Goal: Task Accomplishment & Management: Manage account settings

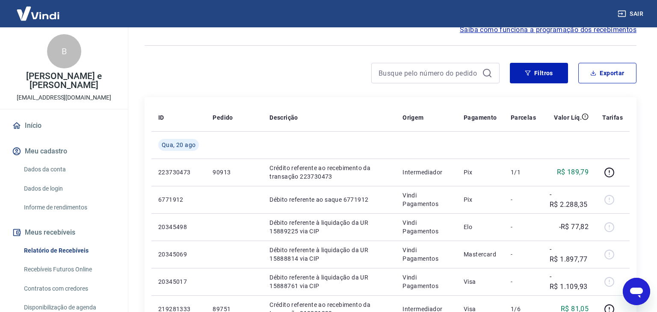
scroll to position [91, 0]
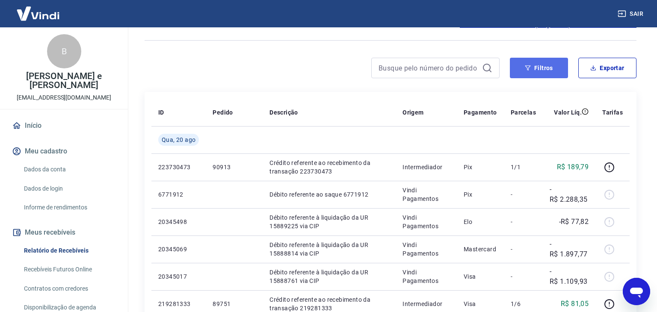
click at [528, 69] on icon "button" at bounding box center [528, 67] width 6 height 5
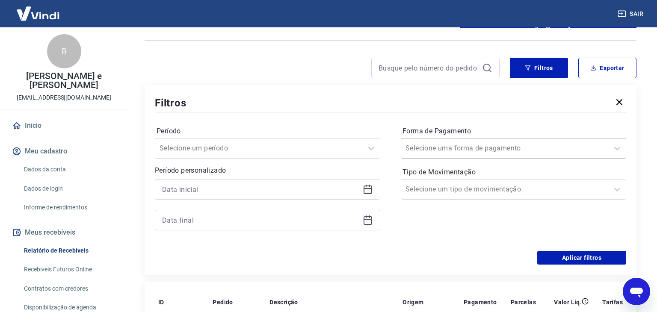
click at [462, 148] on input "Forma de Pagamento" at bounding box center [449, 148] width 86 height 10
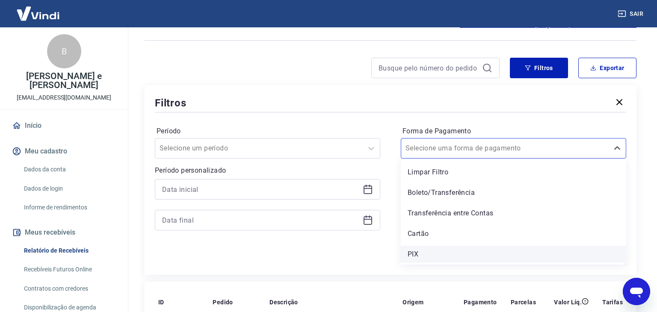
click at [429, 251] on div "PIX" at bounding box center [513, 254] width 225 height 17
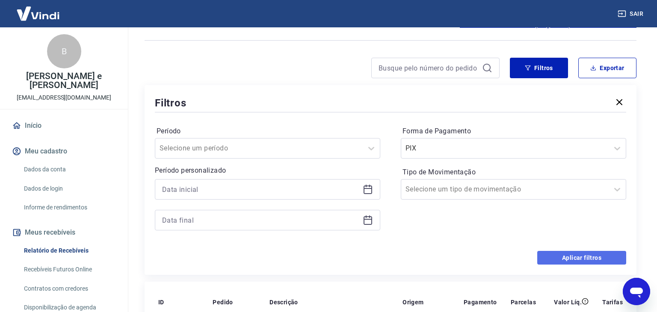
click at [578, 260] on button "Aplicar filtros" at bounding box center [581, 258] width 89 height 14
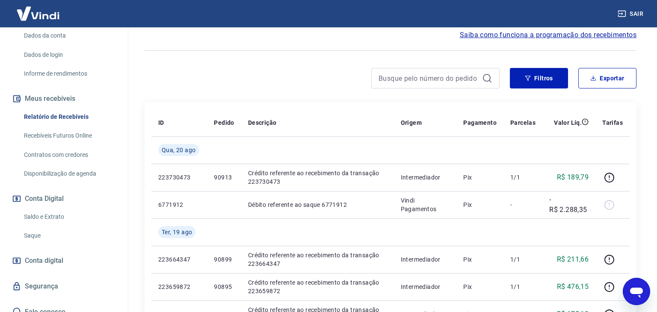
scroll to position [77, 0]
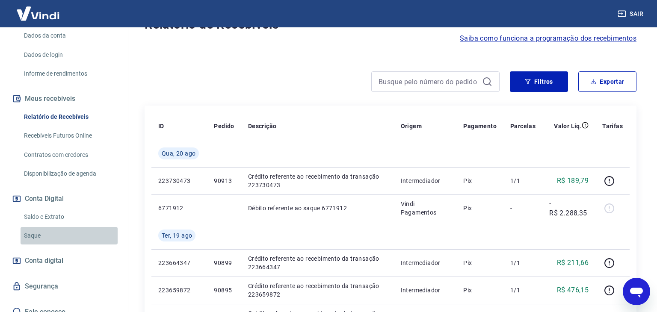
click at [39, 227] on link "Saque" at bounding box center [69, 236] width 97 height 18
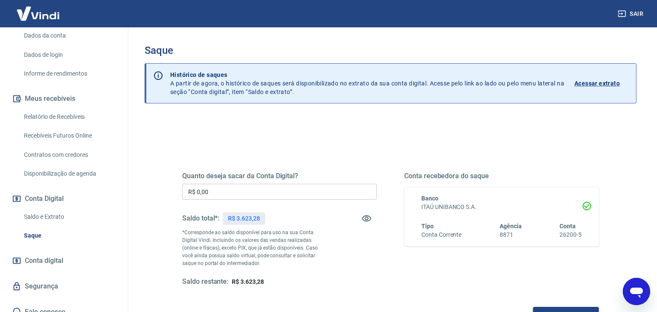
click at [273, 192] on input "R$ 0,00" at bounding box center [279, 192] width 195 height 16
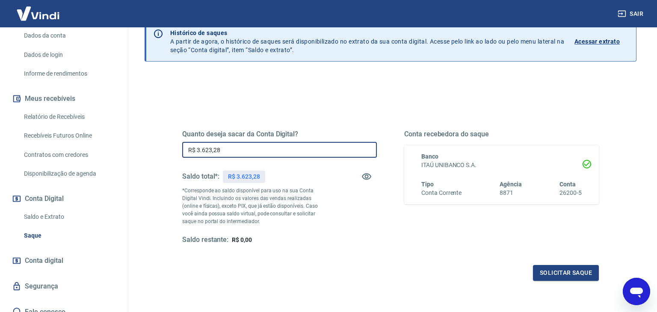
scroll to position [43, 0]
type input "R$ 3.623,28"
click at [549, 270] on button "Solicitar saque" at bounding box center [566, 272] width 66 height 16
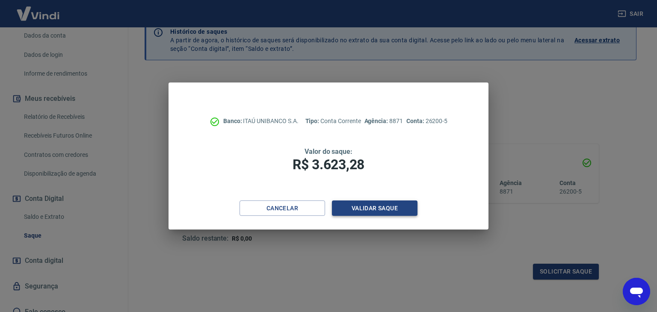
click at [388, 210] on button "Validar saque" at bounding box center [375, 209] width 86 height 16
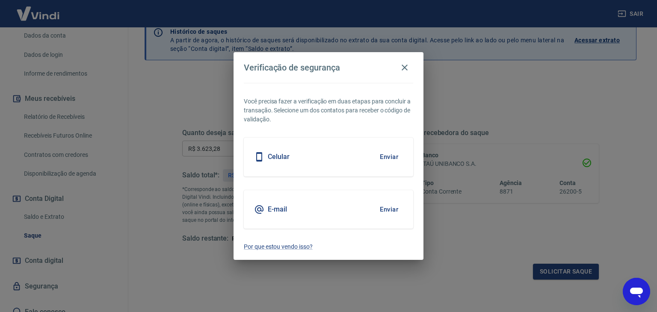
click at [386, 159] on button "Enviar" at bounding box center [389, 157] width 28 height 18
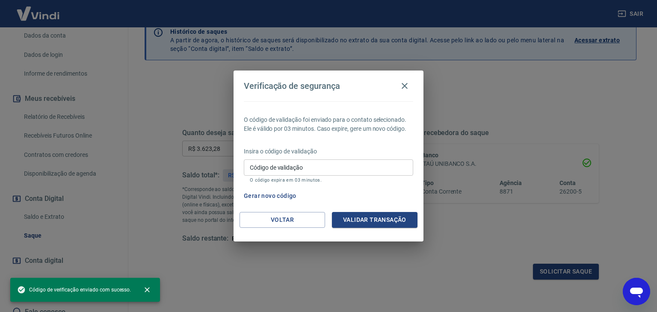
click at [357, 167] on input "Código de validação" at bounding box center [328, 168] width 169 height 16
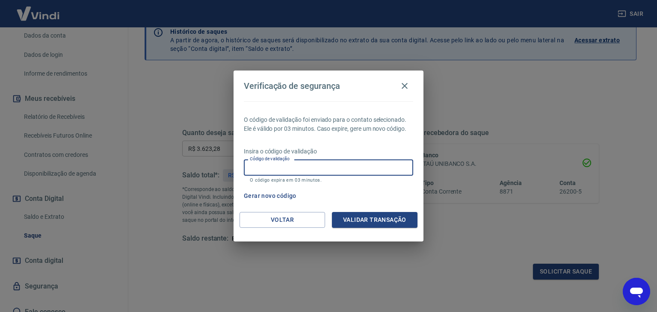
click at [358, 167] on input "Código de validação" at bounding box center [328, 168] width 169 height 16
type input "911689"
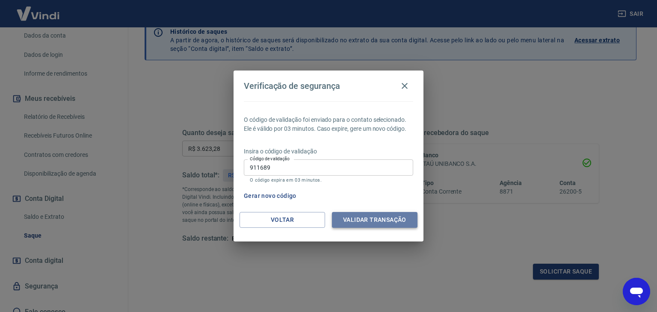
click at [383, 222] on button "Validar transação" at bounding box center [375, 220] width 86 height 16
